Goal: Find specific page/section: Find specific page/section

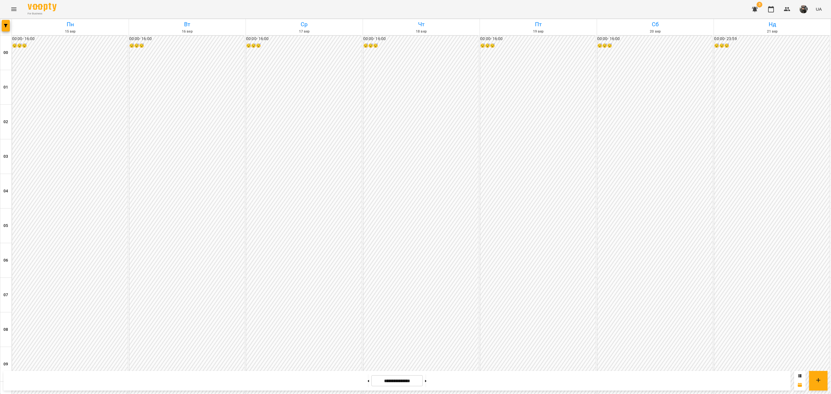
scroll to position [498, 0]
click at [427, 381] on button at bounding box center [425, 381] width 1 height 13
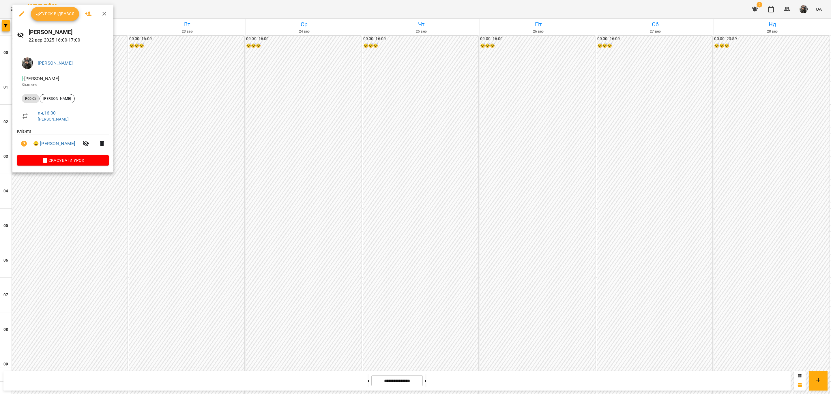
click at [322, 288] on div at bounding box center [415, 197] width 831 height 394
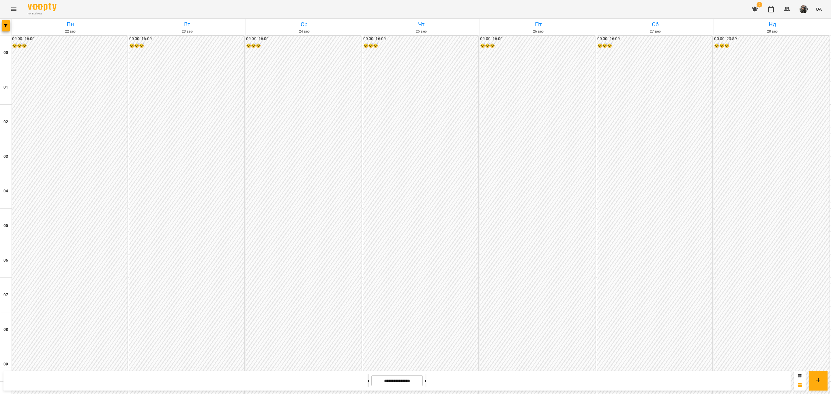
click at [368, 381] on icon at bounding box center [368, 381] width 1 height 2
click at [427, 386] on button at bounding box center [425, 381] width 1 height 13
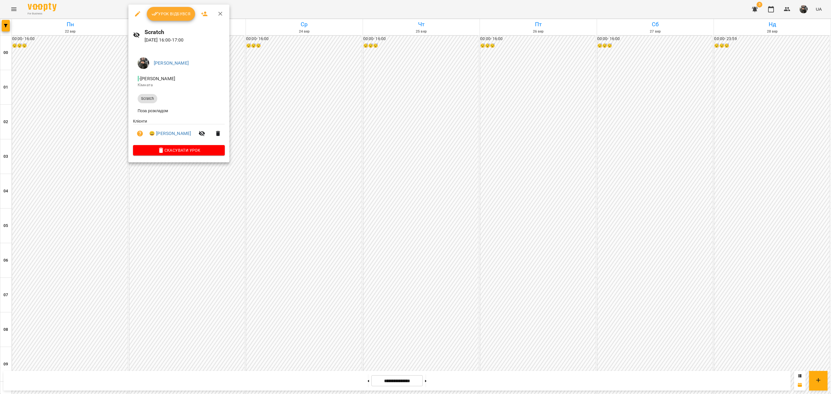
click at [288, 144] on div at bounding box center [415, 197] width 831 height 394
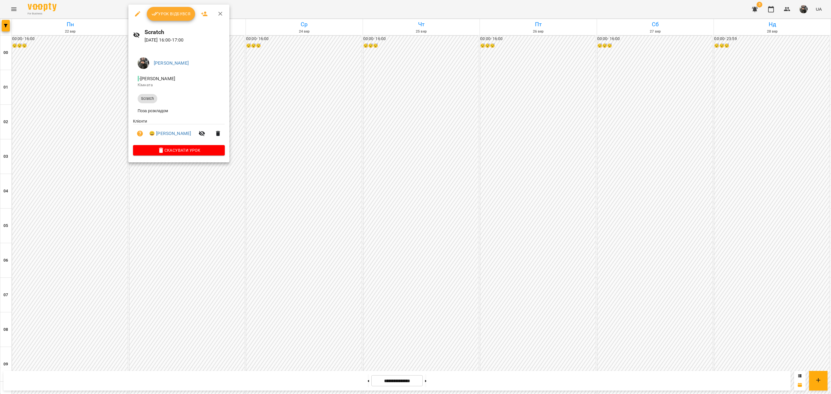
click at [329, 172] on div at bounding box center [415, 197] width 831 height 394
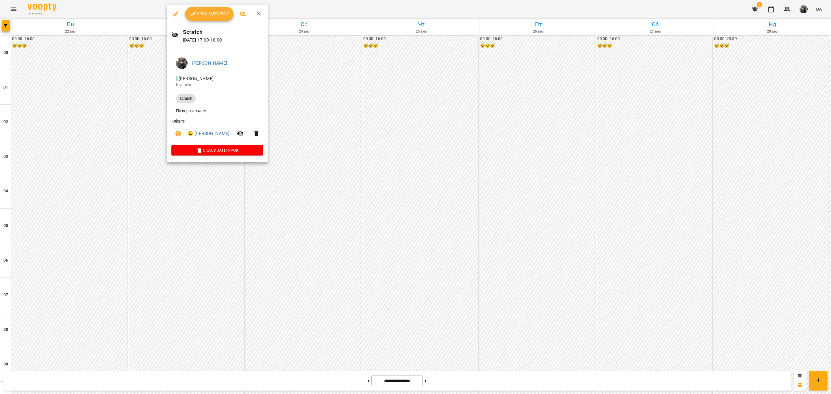
drag, startPoint x: 303, startPoint y: 210, endPoint x: 300, endPoint y: 213, distance: 4.9
click at [303, 210] on div at bounding box center [415, 197] width 831 height 394
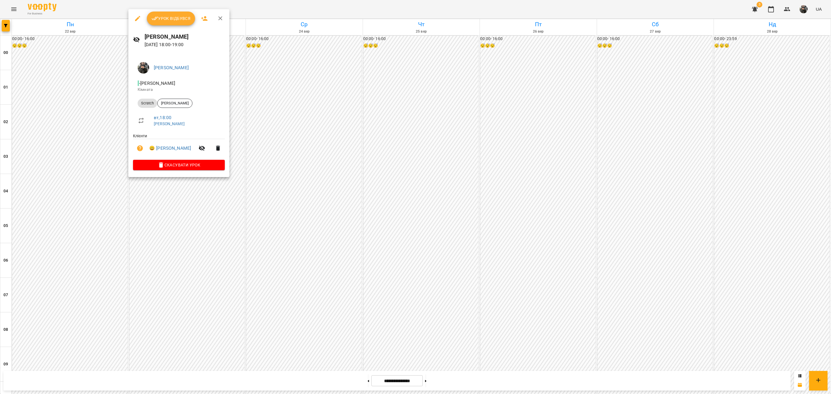
click at [282, 238] on div at bounding box center [415, 197] width 831 height 394
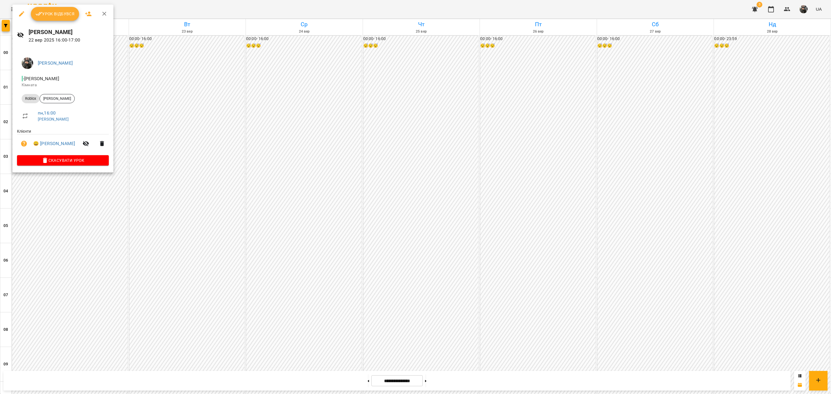
copy span "[PERSON_NAME]"
click at [281, 176] on div at bounding box center [415, 197] width 831 height 394
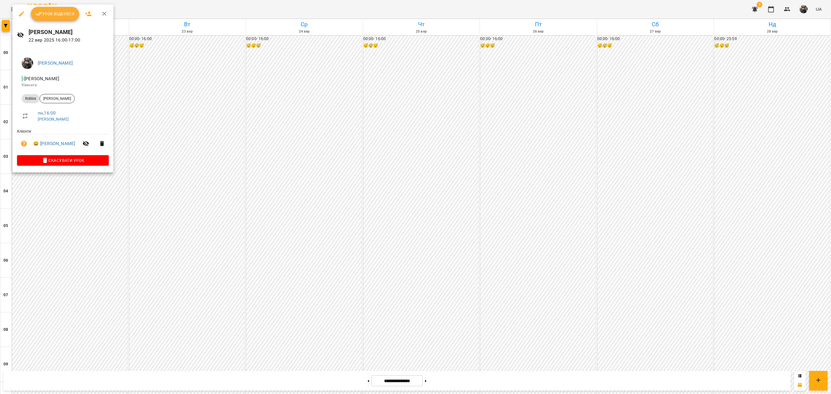
click at [212, 173] on div at bounding box center [415, 197] width 831 height 394
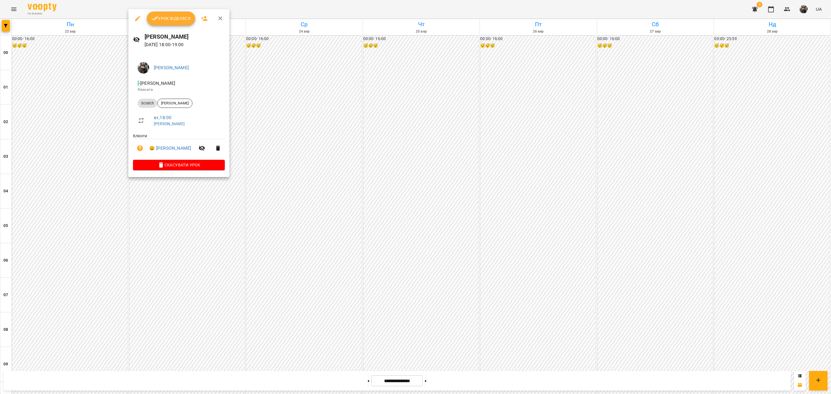
click at [314, 148] on div at bounding box center [415, 197] width 831 height 394
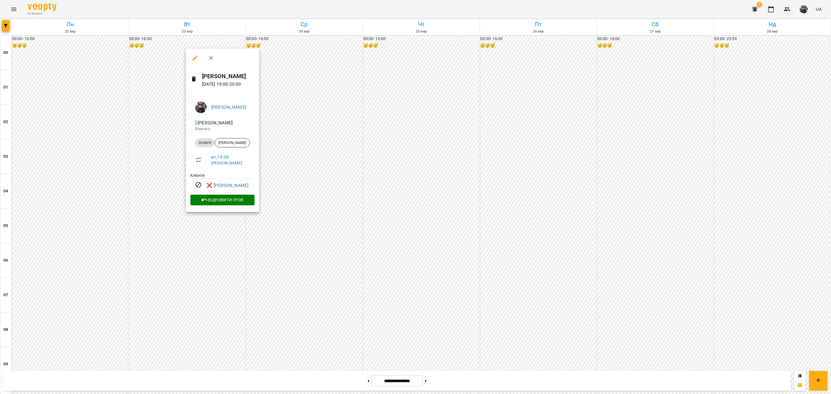
click at [165, 252] on div at bounding box center [415, 197] width 831 height 394
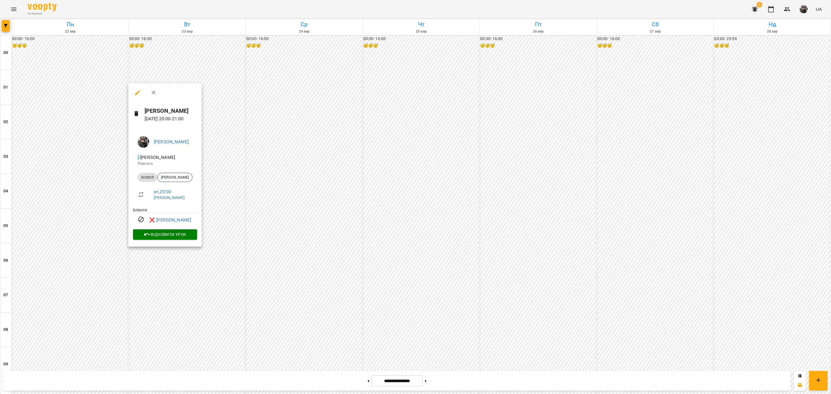
click at [285, 277] on div at bounding box center [415, 197] width 831 height 394
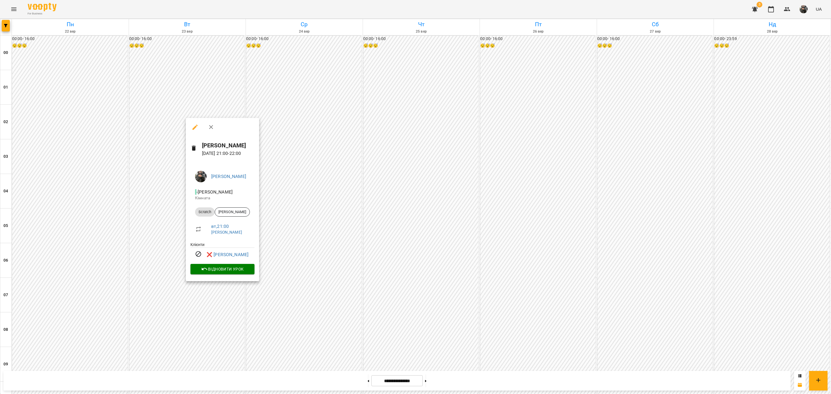
click at [329, 278] on div at bounding box center [415, 197] width 831 height 394
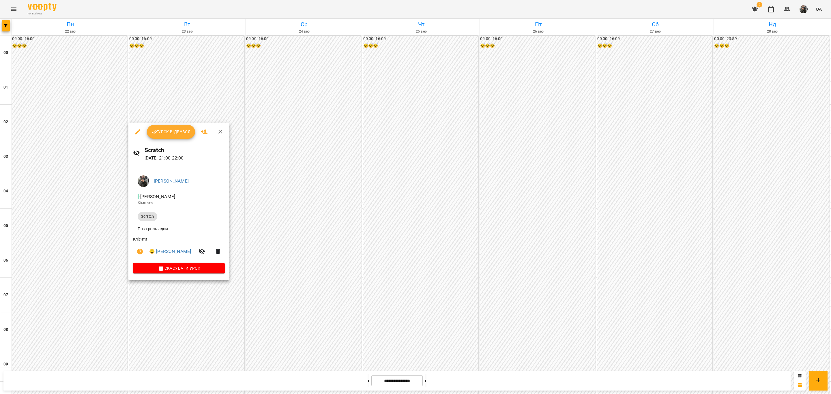
click at [272, 284] on div at bounding box center [415, 197] width 831 height 394
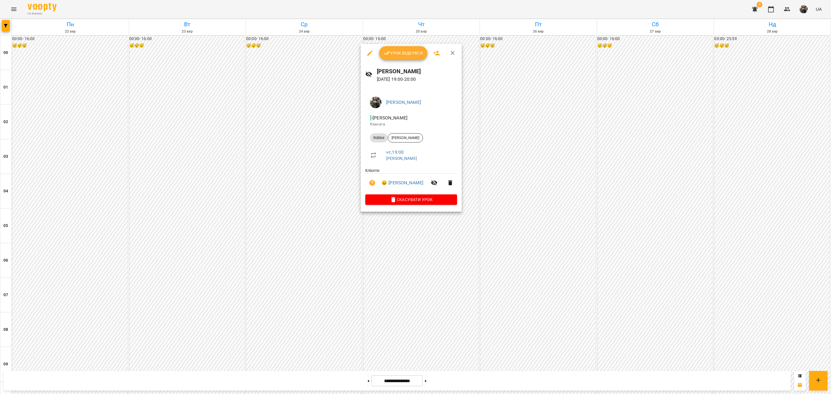
click at [390, 283] on div at bounding box center [415, 197] width 831 height 394
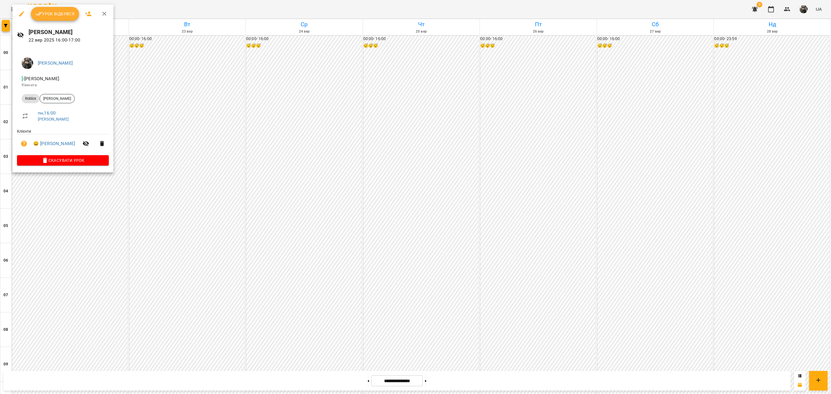
click at [212, 177] on div at bounding box center [415, 197] width 831 height 394
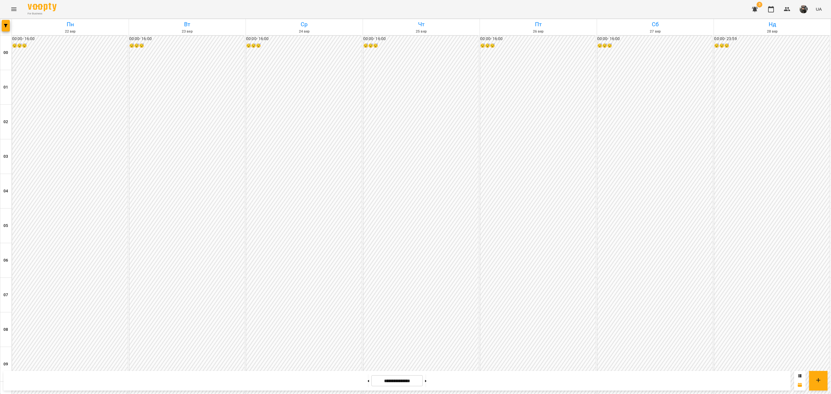
click at [365, 378] on div at bounding box center [368, 381] width 6 height 13
click at [368, 377] on button at bounding box center [368, 381] width 1 height 13
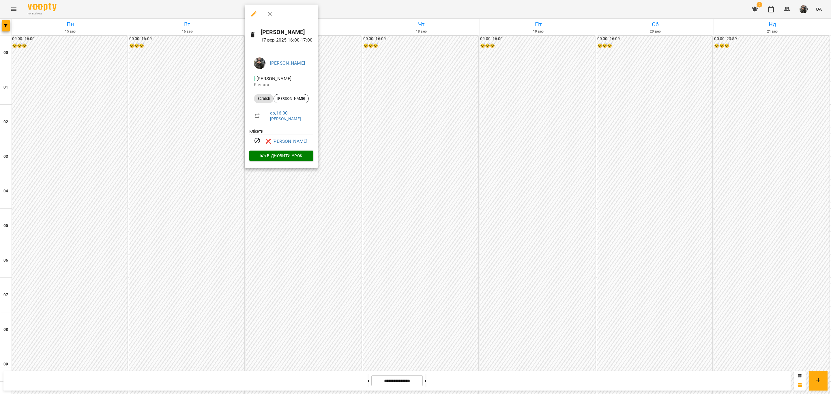
click at [413, 288] on div at bounding box center [415, 197] width 831 height 394
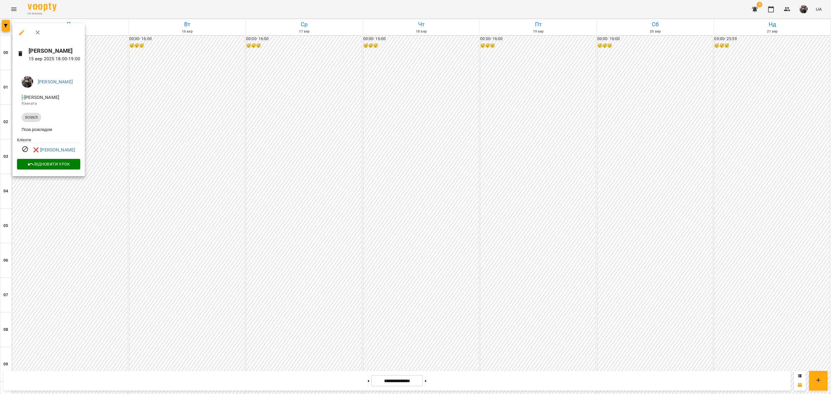
click at [446, 289] on div at bounding box center [415, 197] width 831 height 394
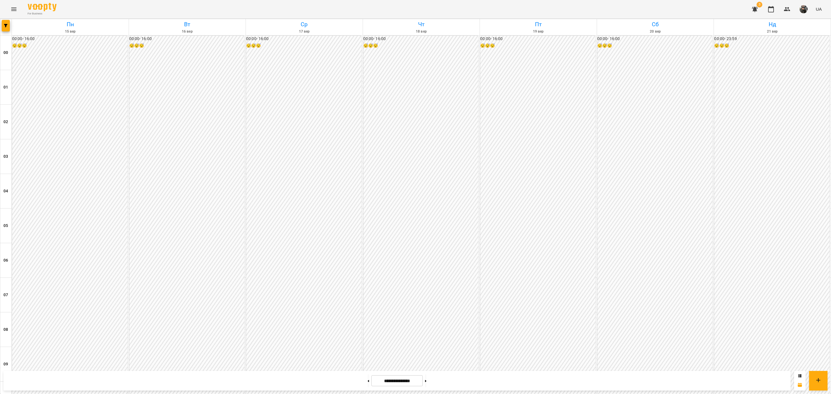
click at [438, 387] on div "**********" at bounding box center [397, 381] width 788 height 20
click at [427, 384] on button at bounding box center [425, 381] width 1 height 13
type input "**********"
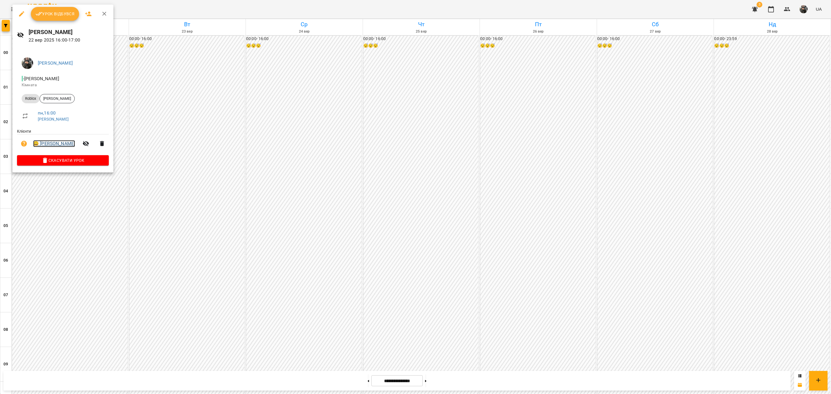
click at [51, 146] on link "😀 [PERSON_NAME]" at bounding box center [54, 143] width 42 height 7
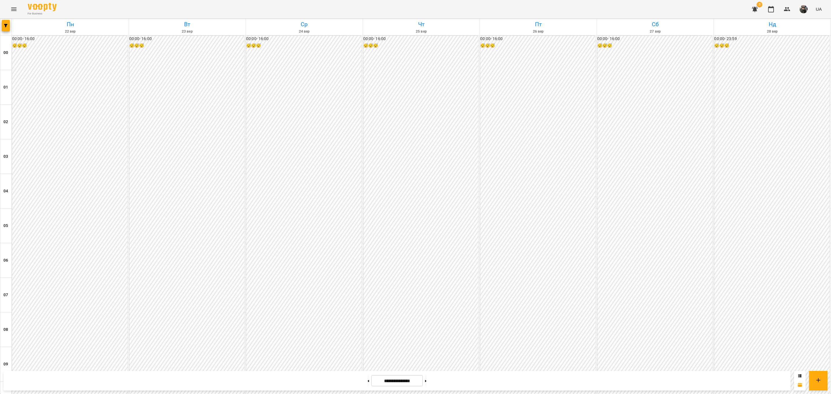
scroll to position [433, 0]
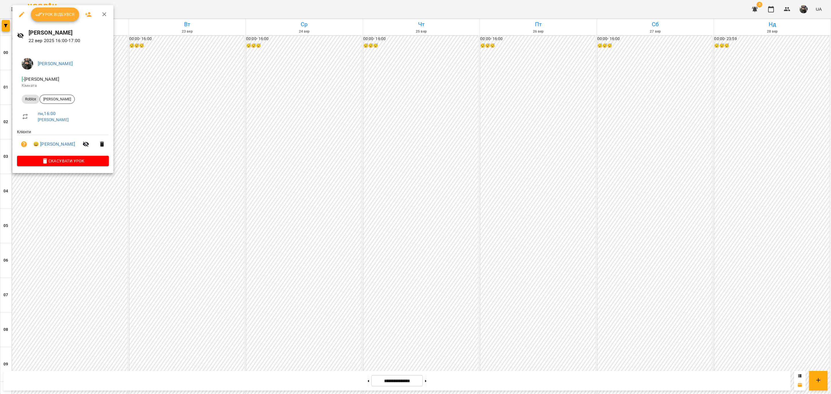
click at [294, 283] on div at bounding box center [415, 197] width 831 height 394
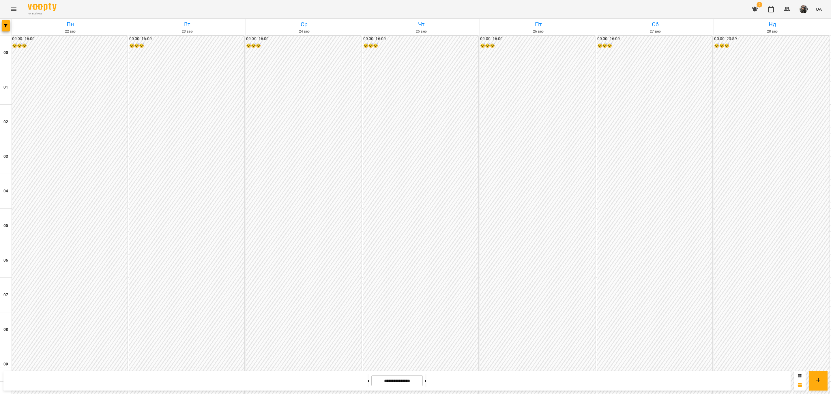
scroll to position [476, 0]
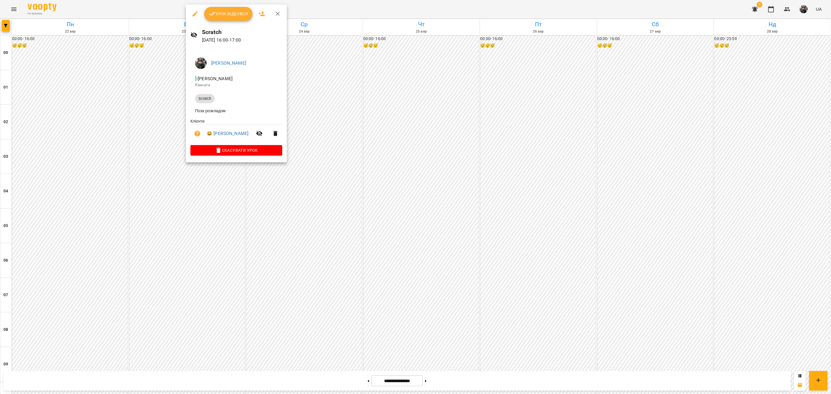
click at [304, 232] on div at bounding box center [415, 197] width 831 height 394
